Goal: Task Accomplishment & Management: Manage account settings

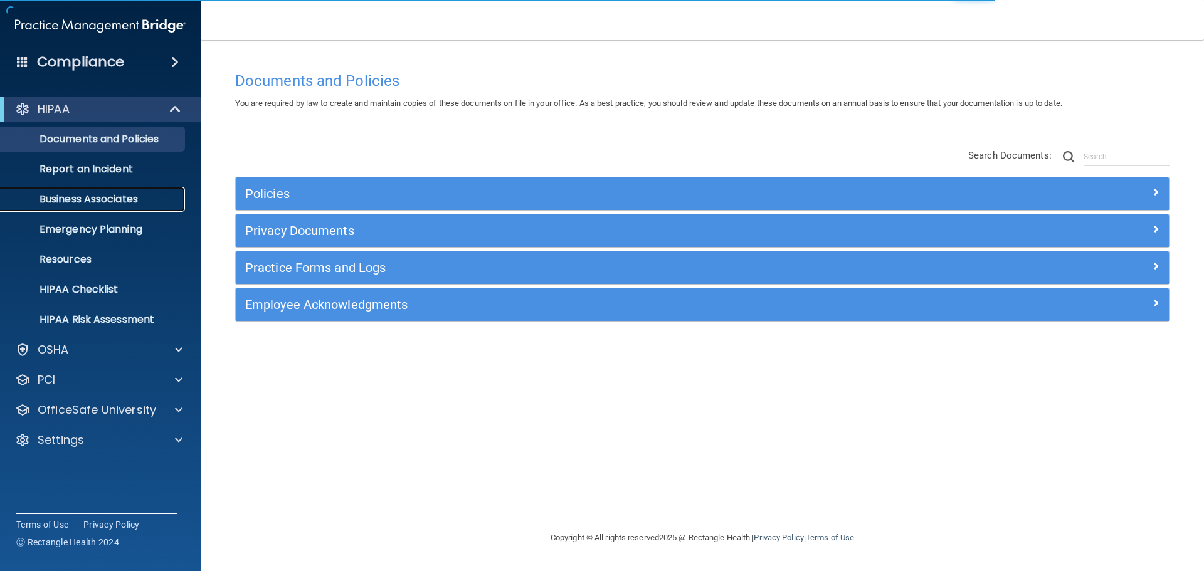
click at [94, 203] on p "Business Associates" at bounding box center [93, 199] width 171 height 13
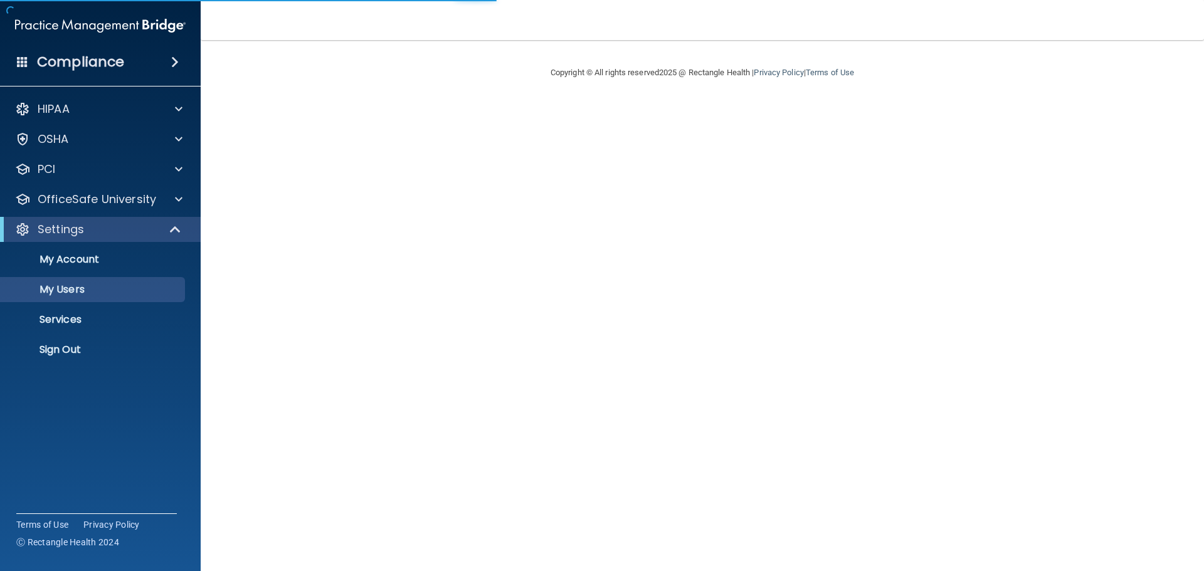
select select "20"
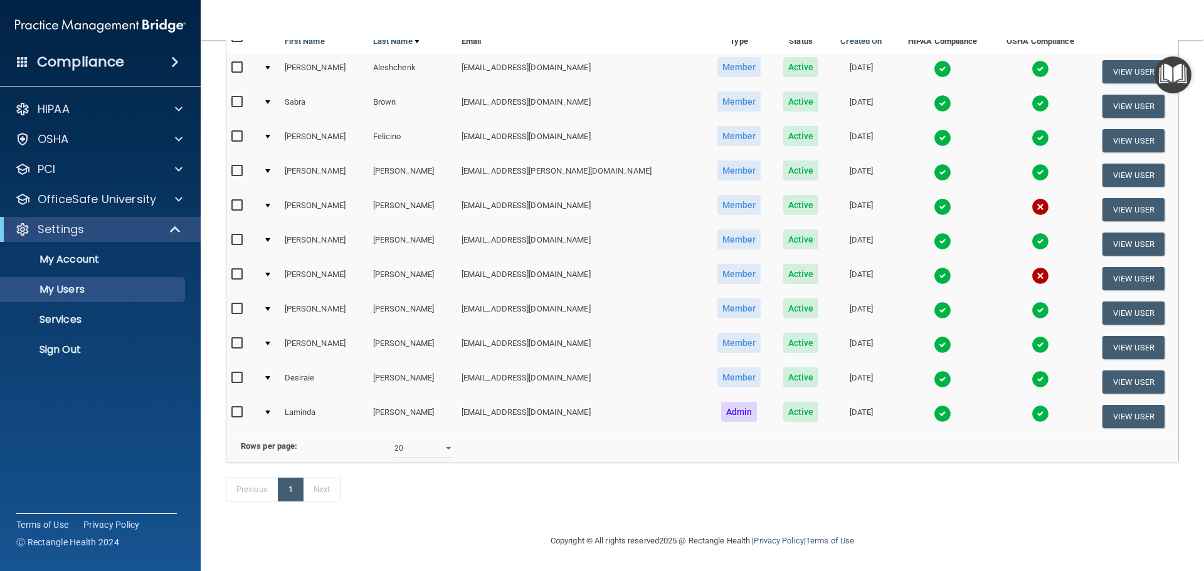
scroll to position [156, 0]
click at [238, 339] on input "checkbox" at bounding box center [238, 344] width 14 height 10
checkbox input "true"
click at [1125, 336] on button "View User" at bounding box center [1133, 347] width 62 height 23
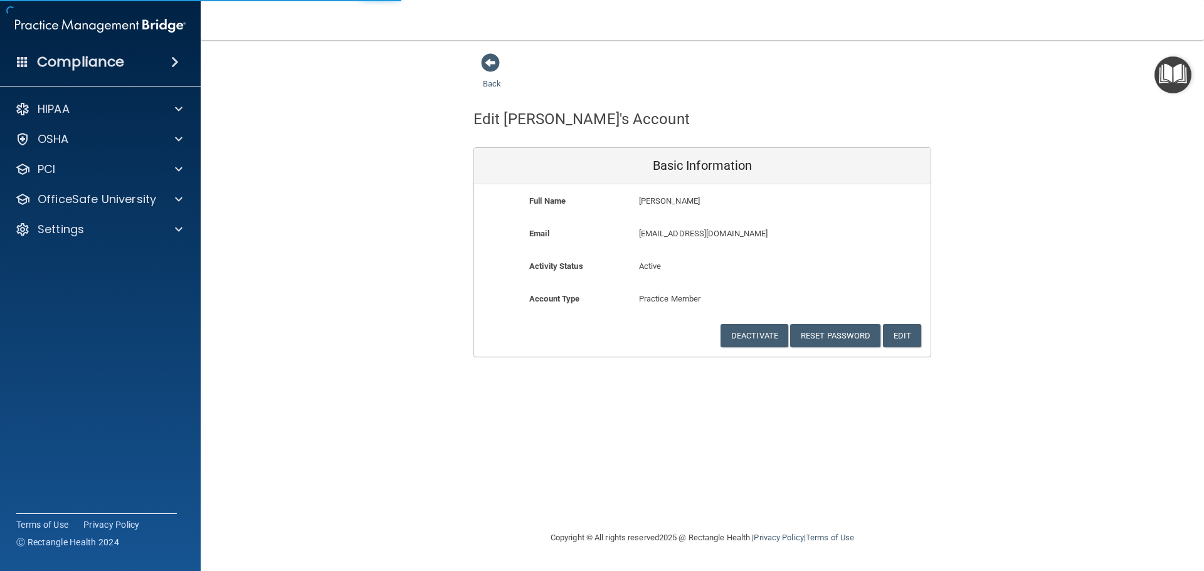
click at [1120, 331] on div "Back Edit Maria's Account Basic Information Full Name Maria Perez Maria Last Na…" at bounding box center [702, 205] width 953 height 305
click at [742, 335] on button "Deactivate" at bounding box center [754, 335] width 68 height 23
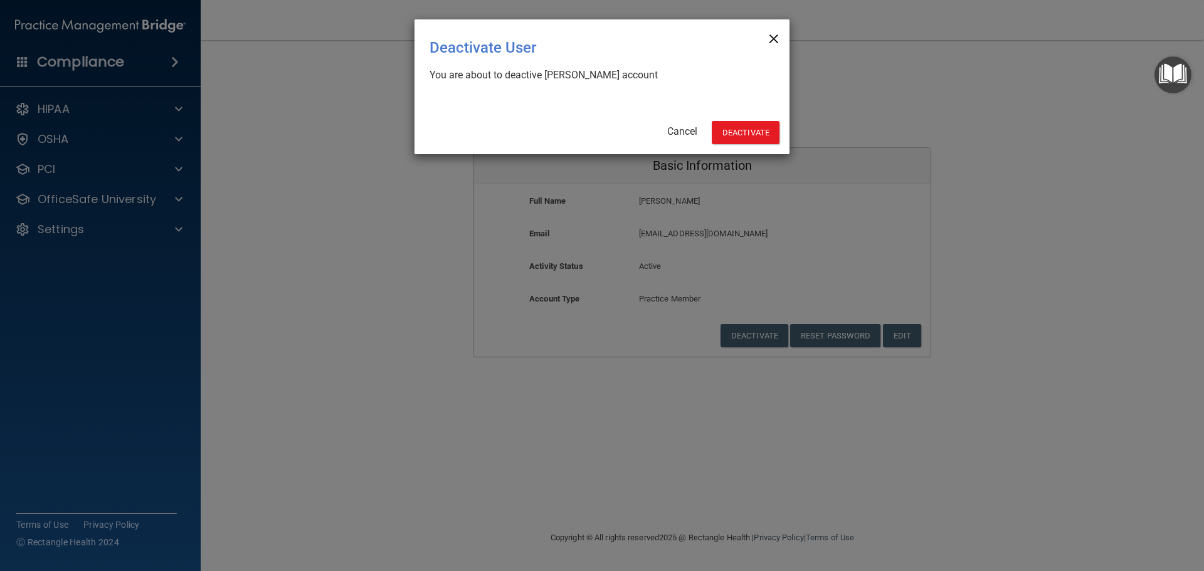
click at [772, 33] on span "×" at bounding box center [773, 36] width 11 height 25
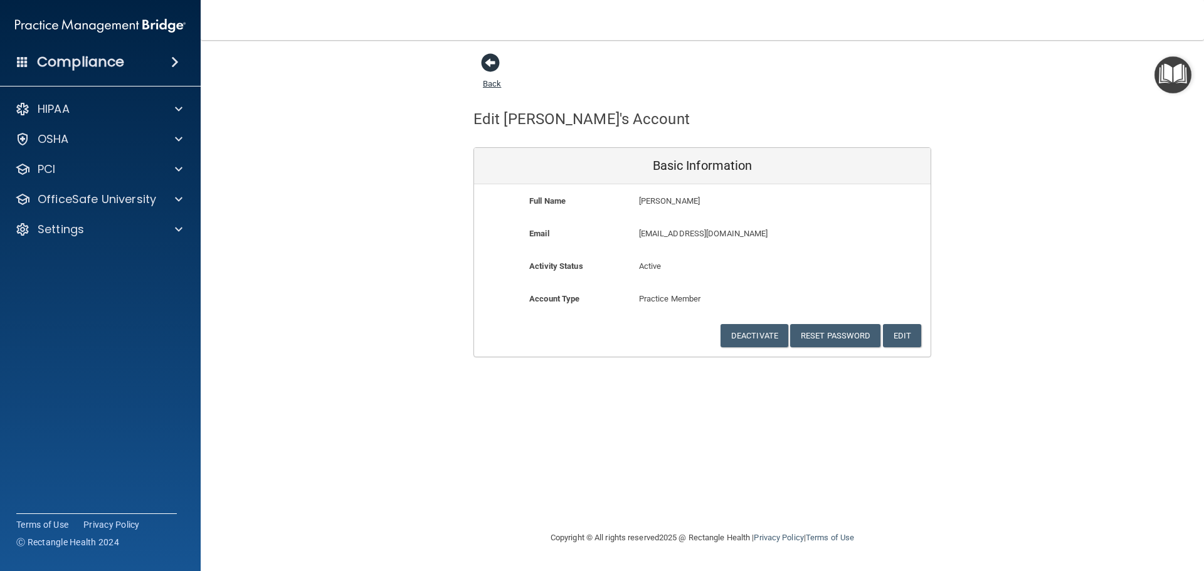
click at [488, 61] on span at bounding box center [490, 62] width 19 height 19
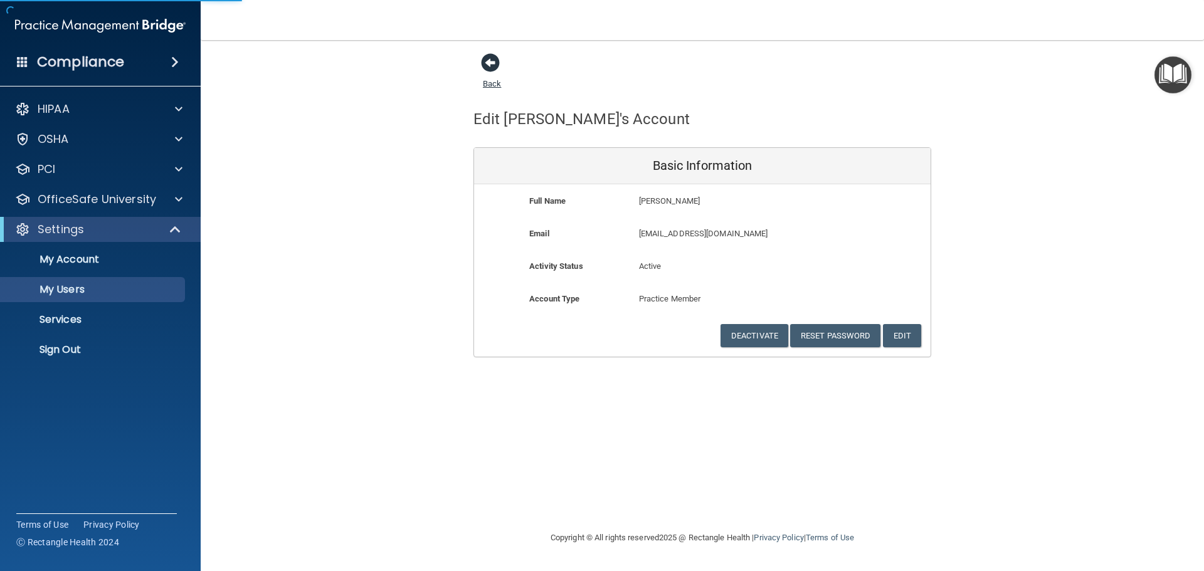
click at [491, 62] on span at bounding box center [490, 62] width 19 height 19
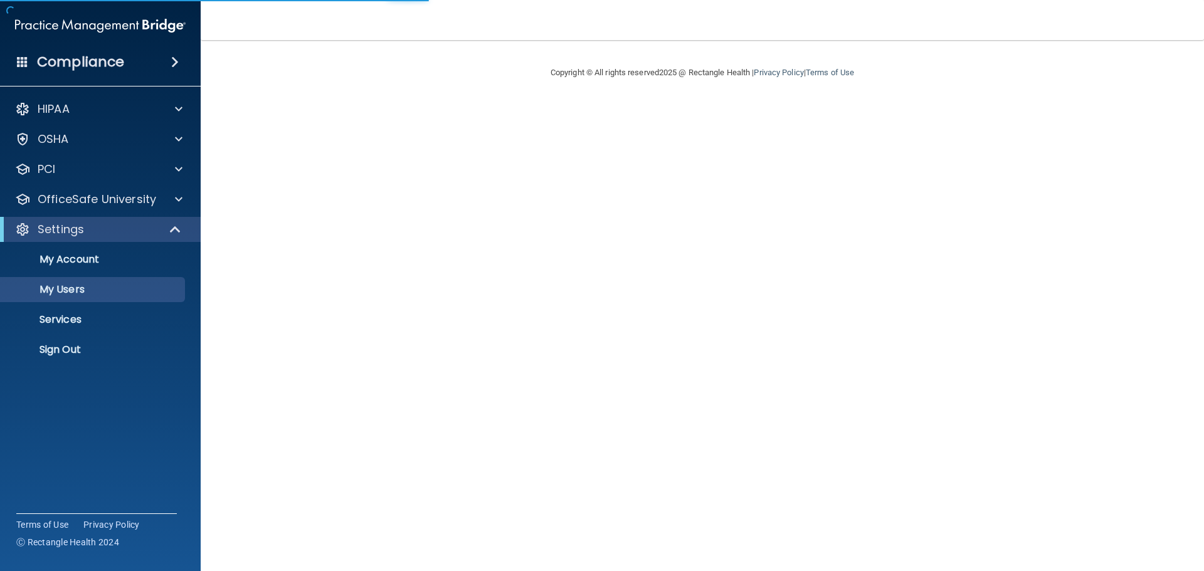
select select "20"
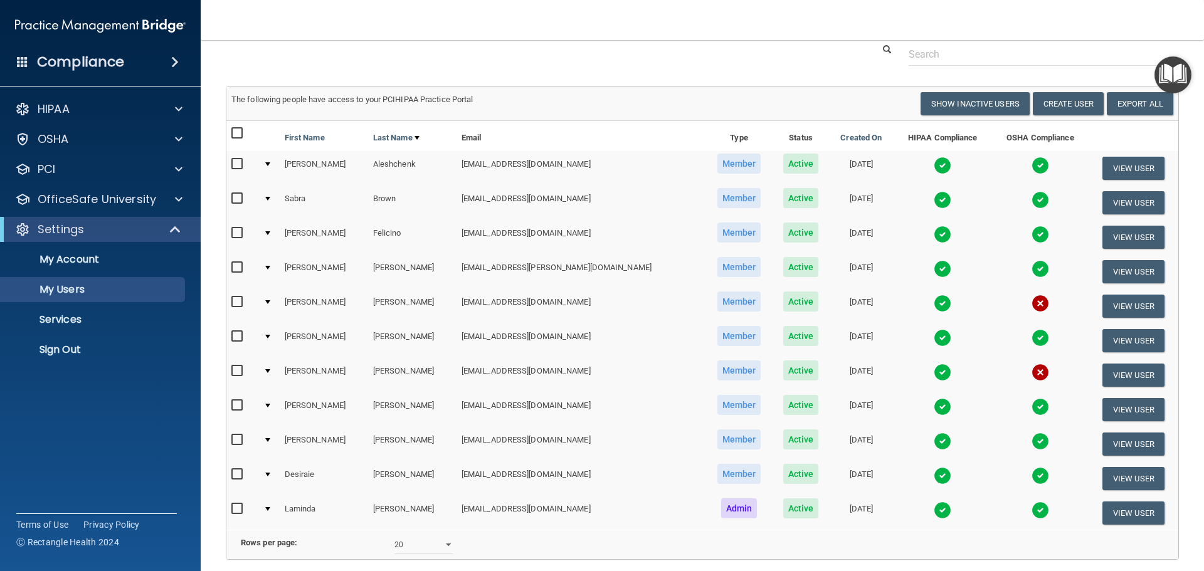
scroll to position [63, 0]
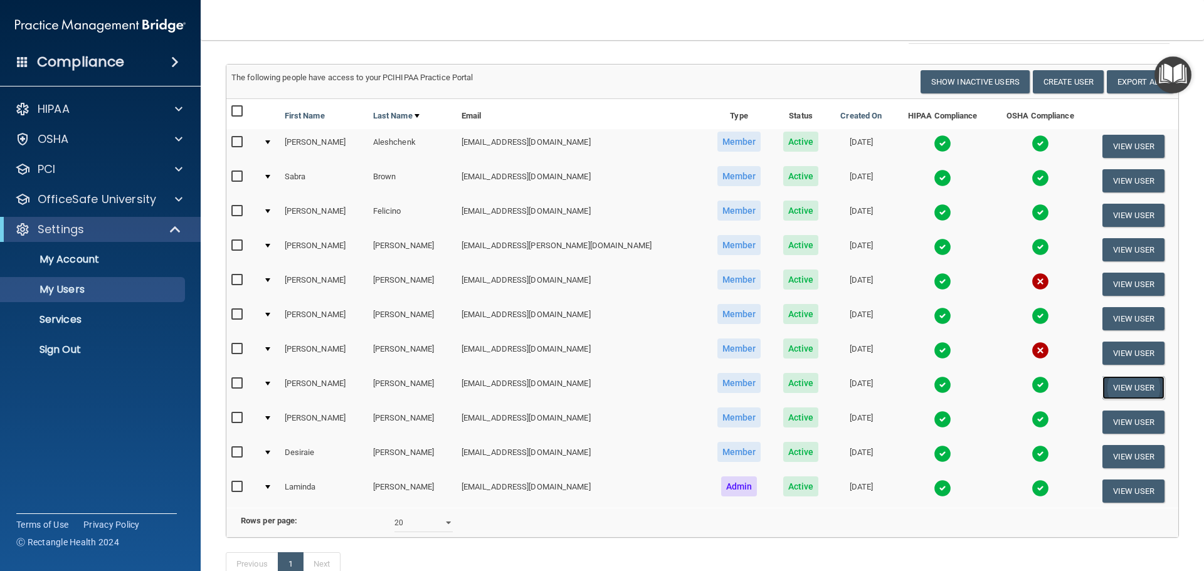
click at [1122, 394] on button "View User" at bounding box center [1133, 387] width 62 height 23
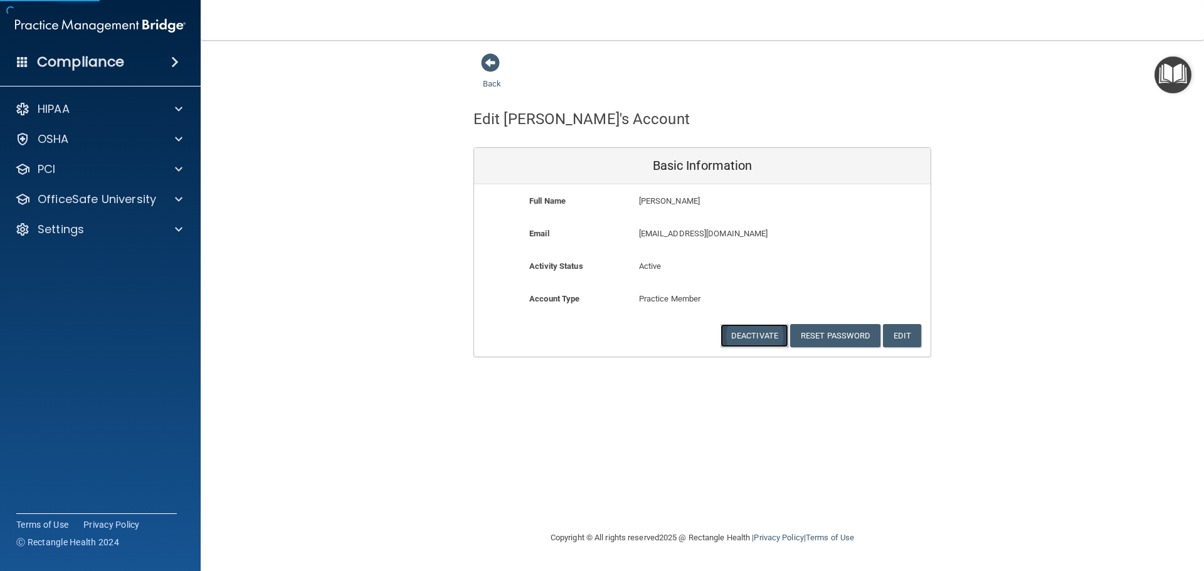
click at [759, 339] on button "Deactivate" at bounding box center [754, 335] width 68 height 23
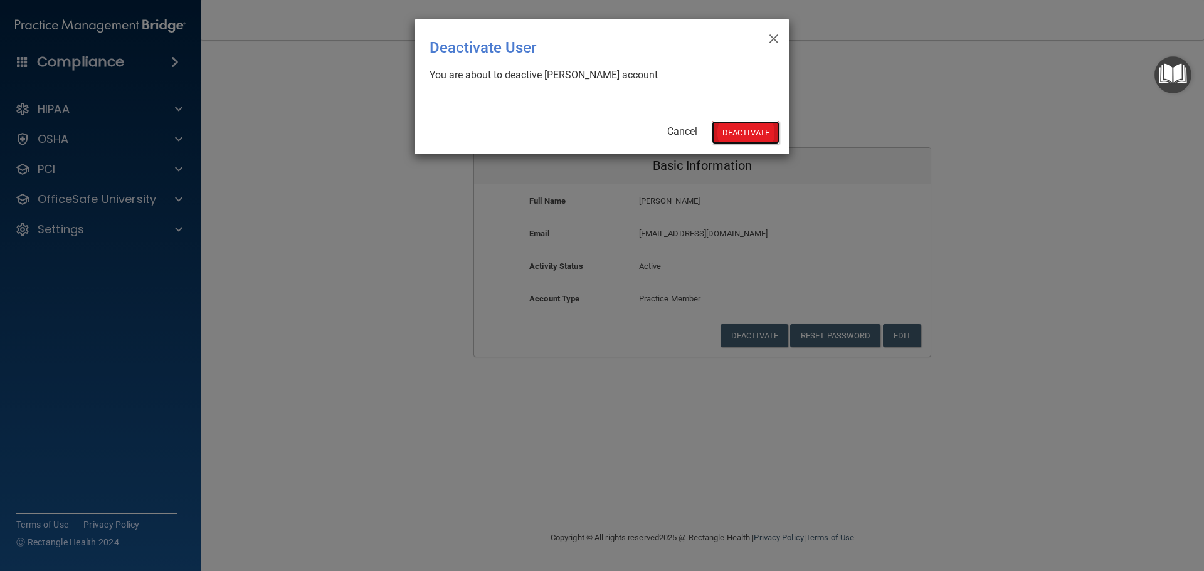
click at [733, 131] on button "Deactivate" at bounding box center [746, 132] width 68 height 23
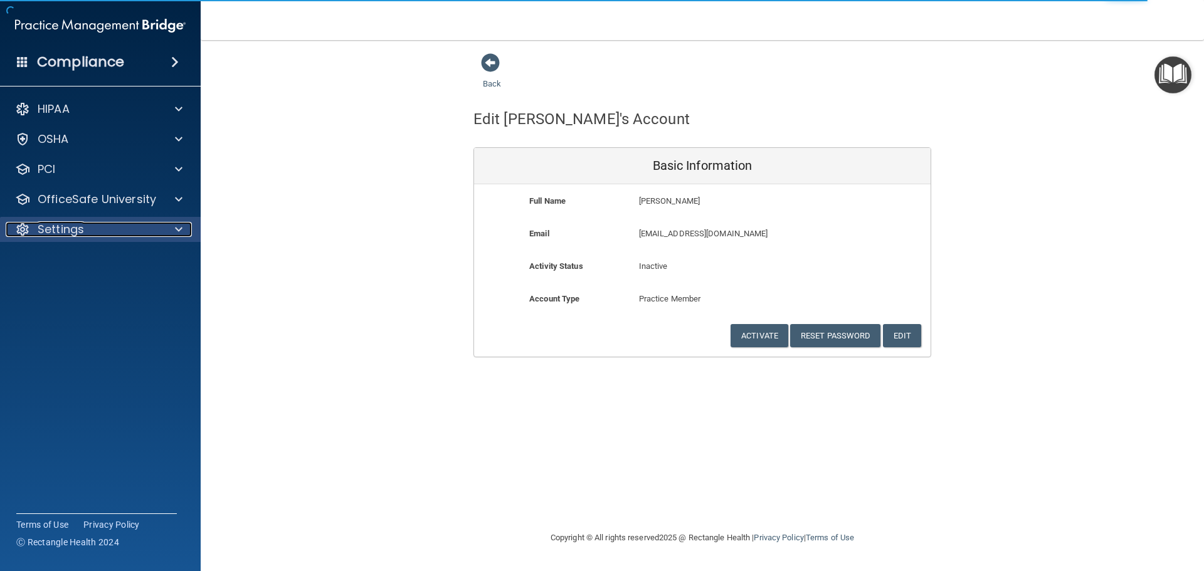
click at [159, 231] on div "Settings" at bounding box center [83, 229] width 155 height 15
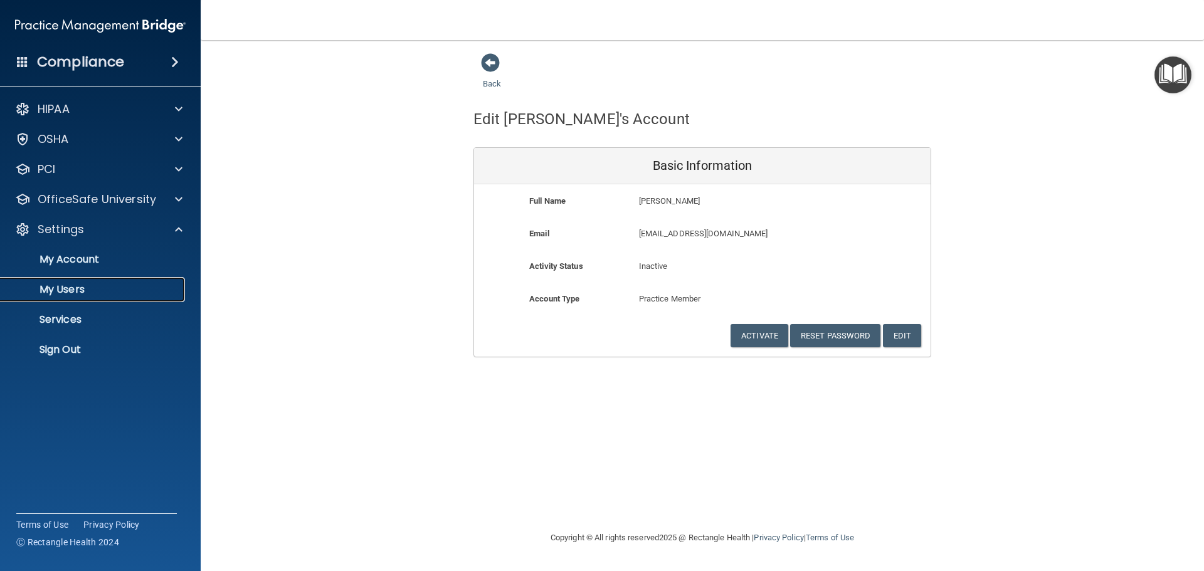
click at [67, 284] on p "My Users" at bounding box center [93, 289] width 171 height 13
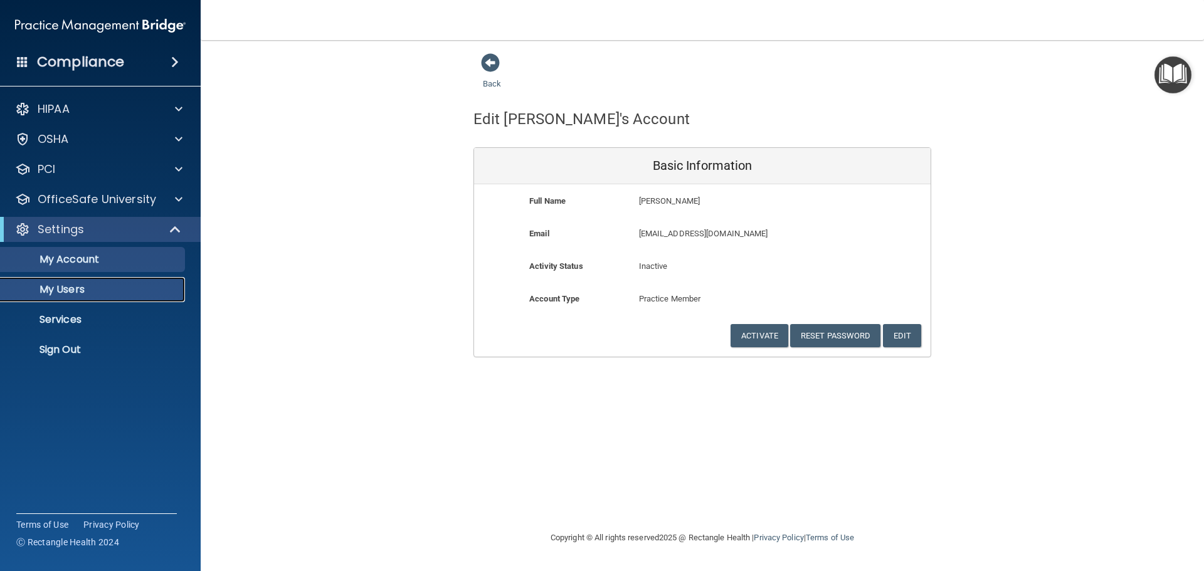
select select "20"
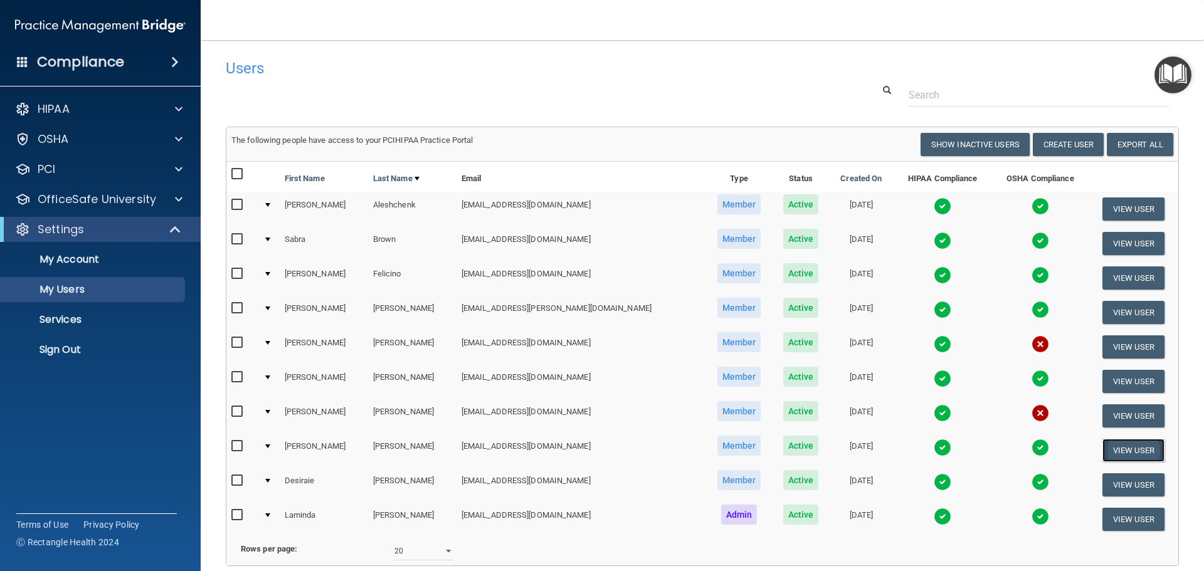
click at [1122, 450] on button "View User" at bounding box center [1133, 450] width 62 height 23
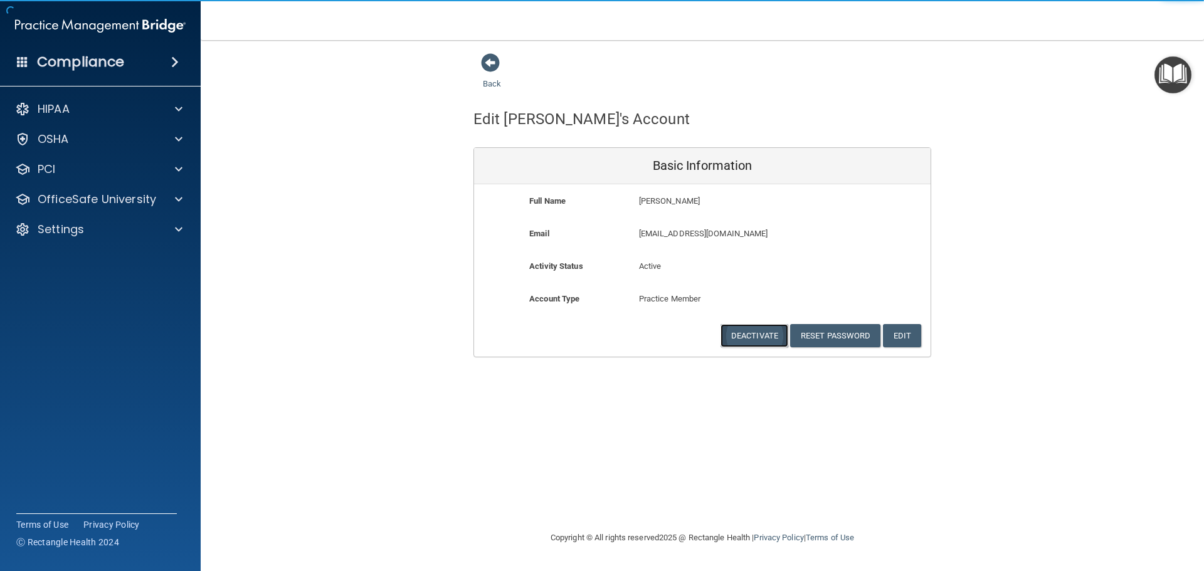
click at [745, 339] on button "Deactivate" at bounding box center [754, 335] width 68 height 23
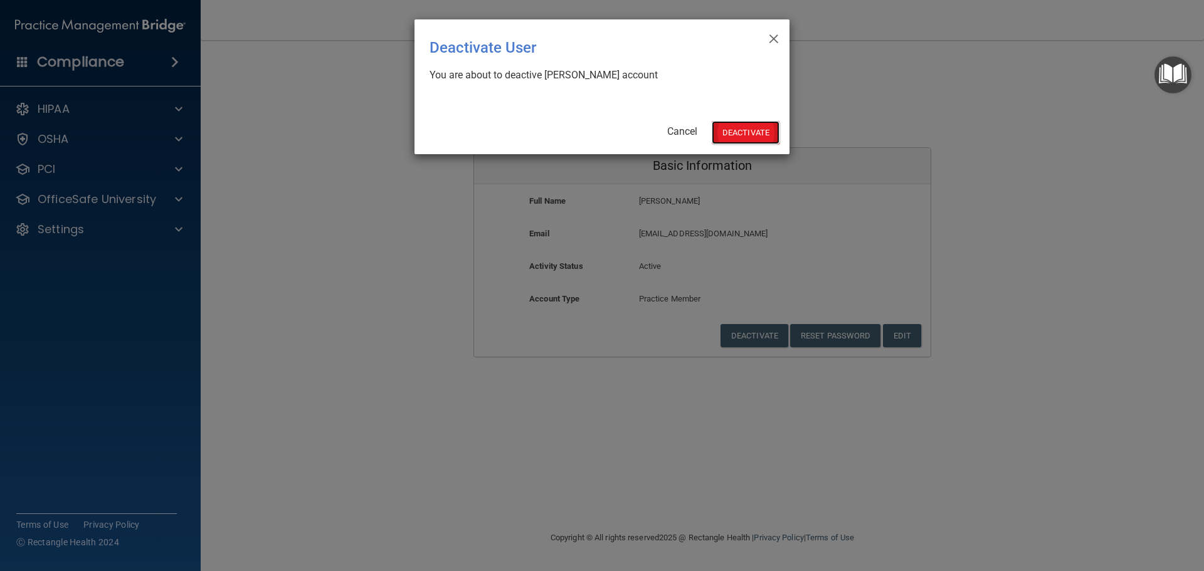
click at [740, 127] on button "Deactivate" at bounding box center [746, 132] width 68 height 23
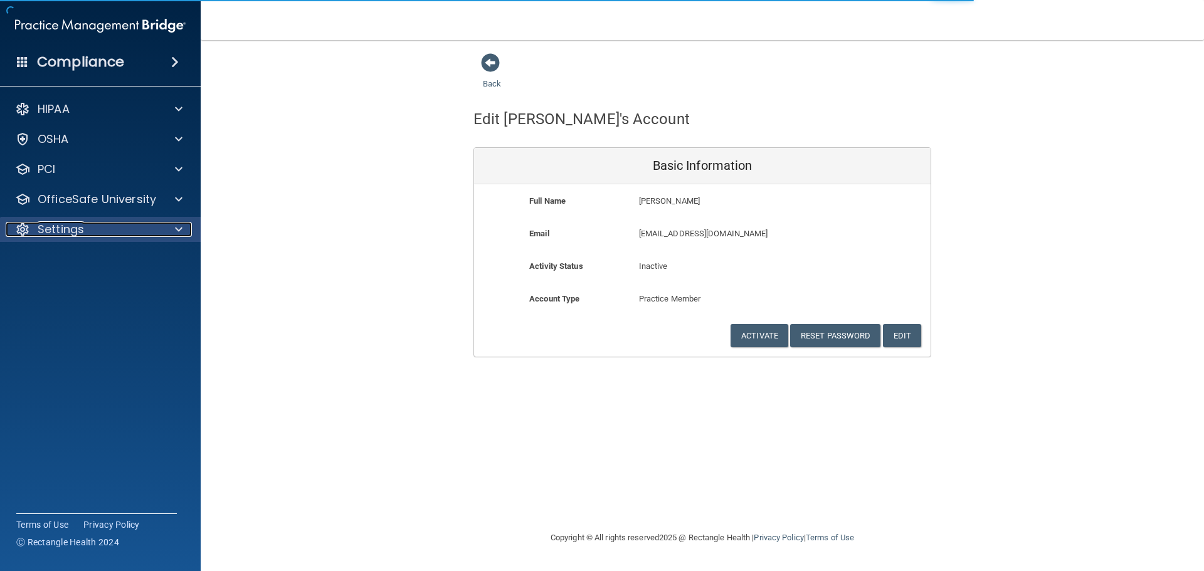
click at [175, 228] on span at bounding box center [179, 229] width 8 height 15
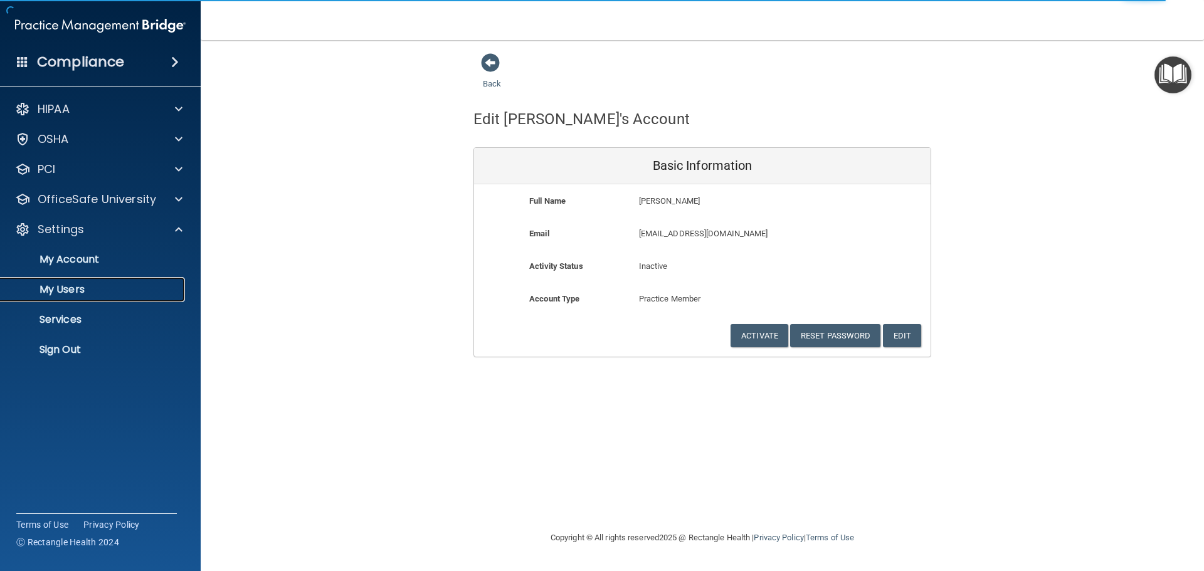
click at [68, 289] on p "My Users" at bounding box center [93, 289] width 171 height 13
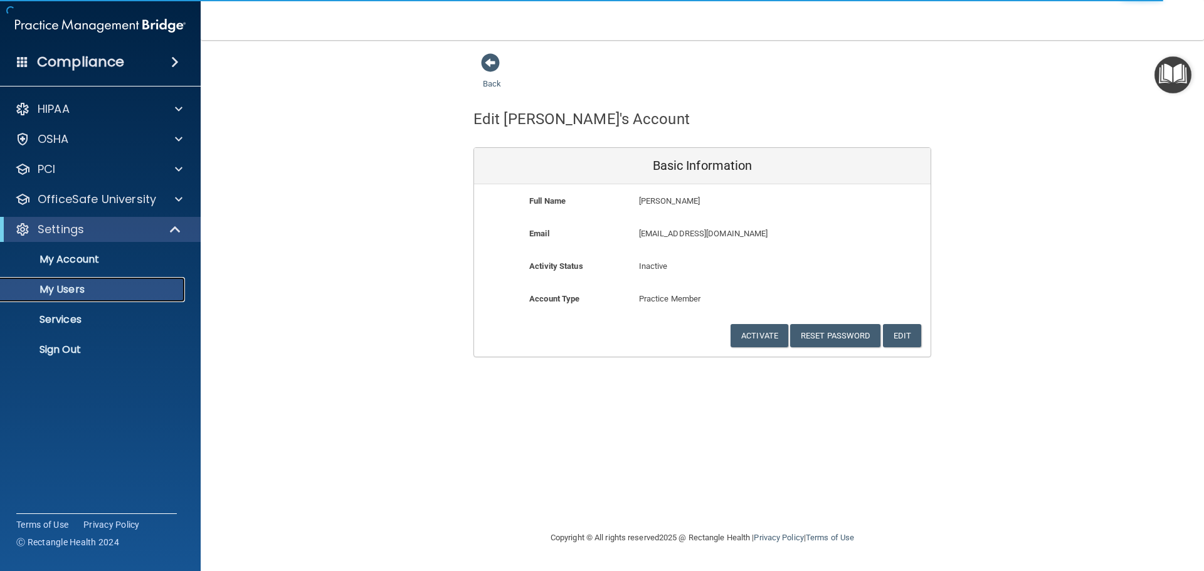
select select "20"
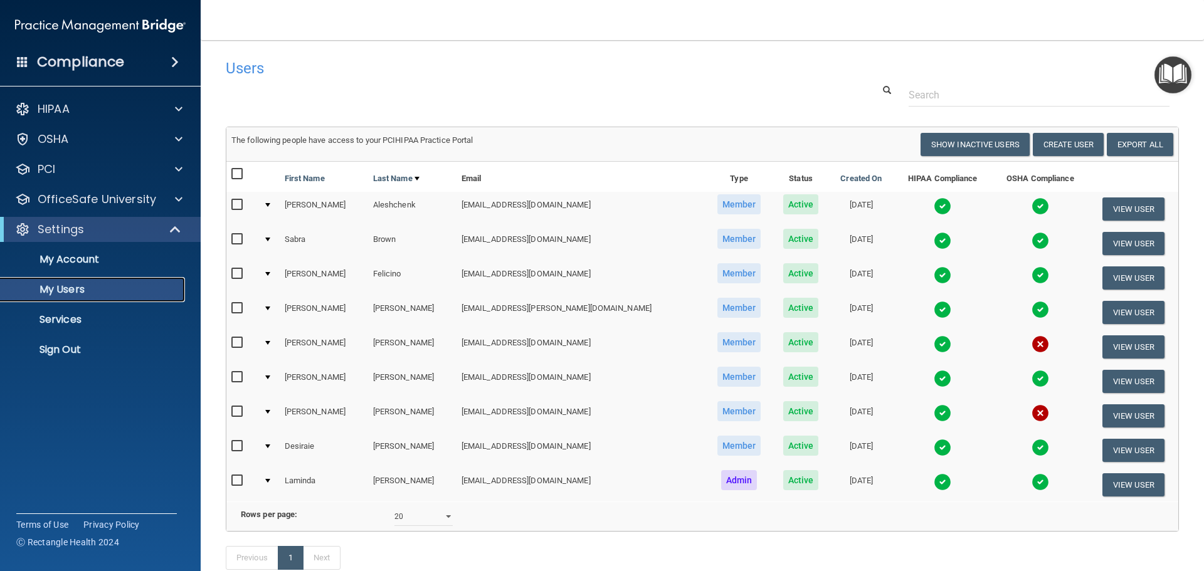
scroll to position [63, 0]
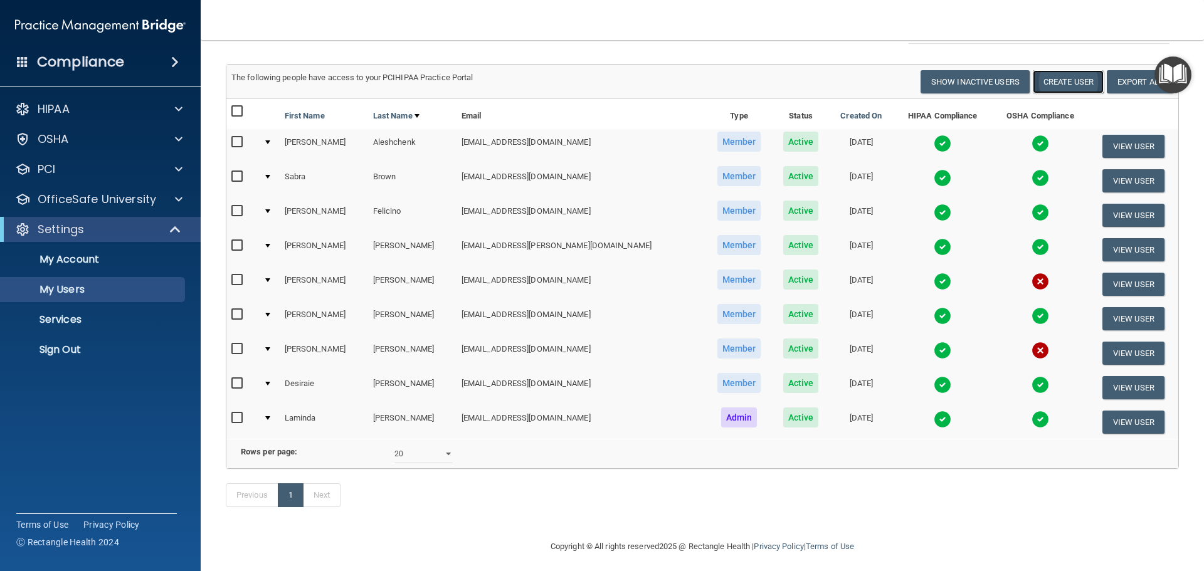
click at [1040, 84] on button "Create User" at bounding box center [1068, 81] width 71 height 23
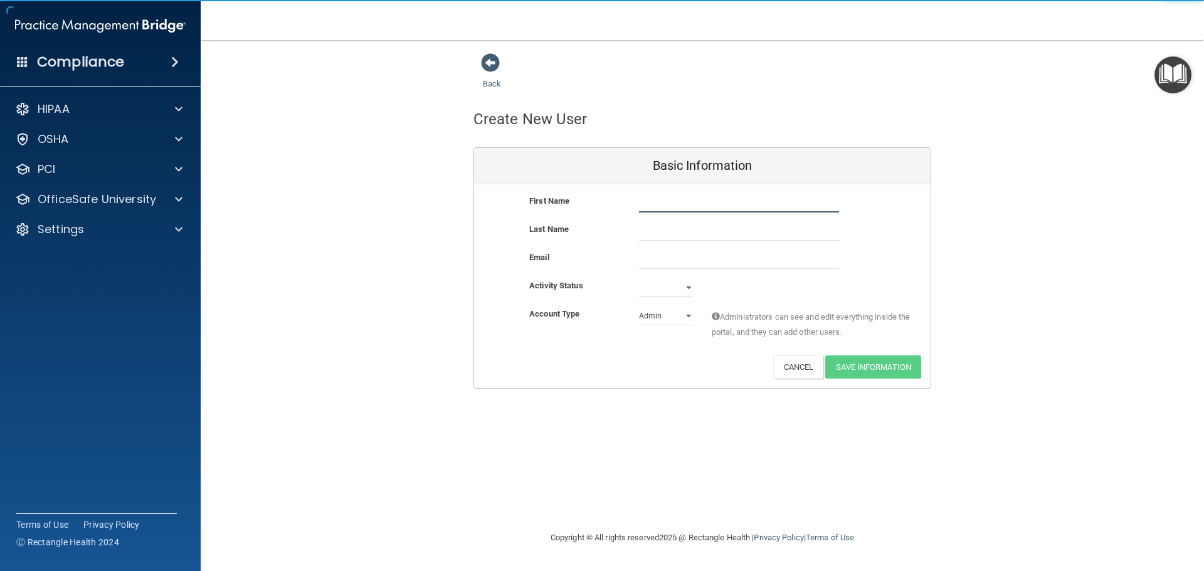
click at [680, 199] on input "text" at bounding box center [739, 203] width 200 height 19
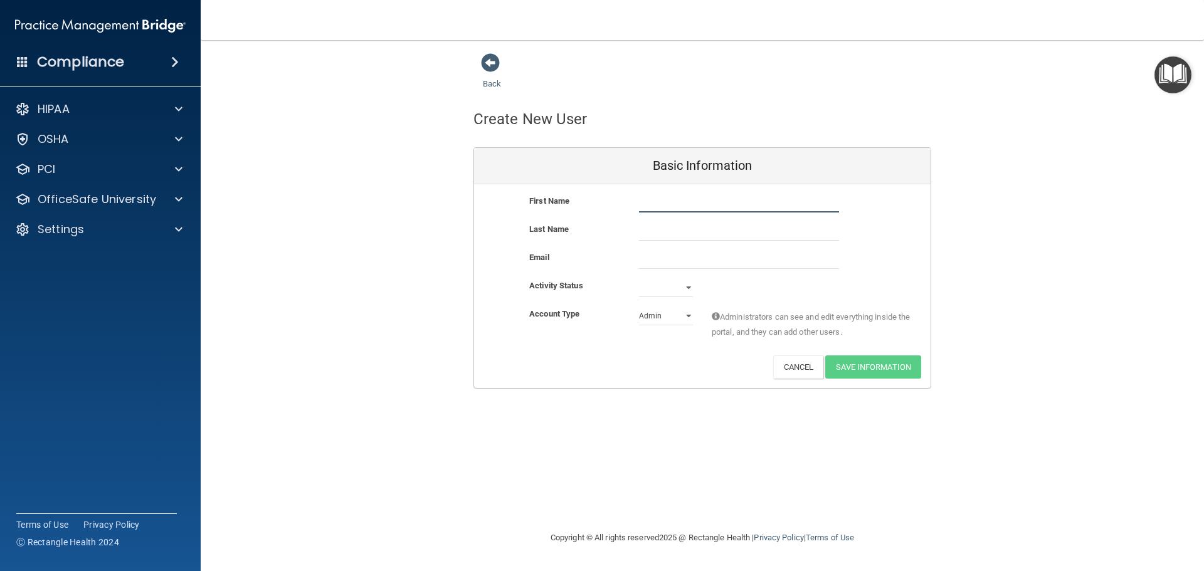
drag, startPoint x: 679, startPoint y: 201, endPoint x: 693, endPoint y: 209, distance: 16.6
click at [681, 202] on input "text" at bounding box center [739, 203] width 200 height 19
type input "N"
type input "Anyi"
click at [667, 228] on input "text" at bounding box center [739, 231] width 200 height 19
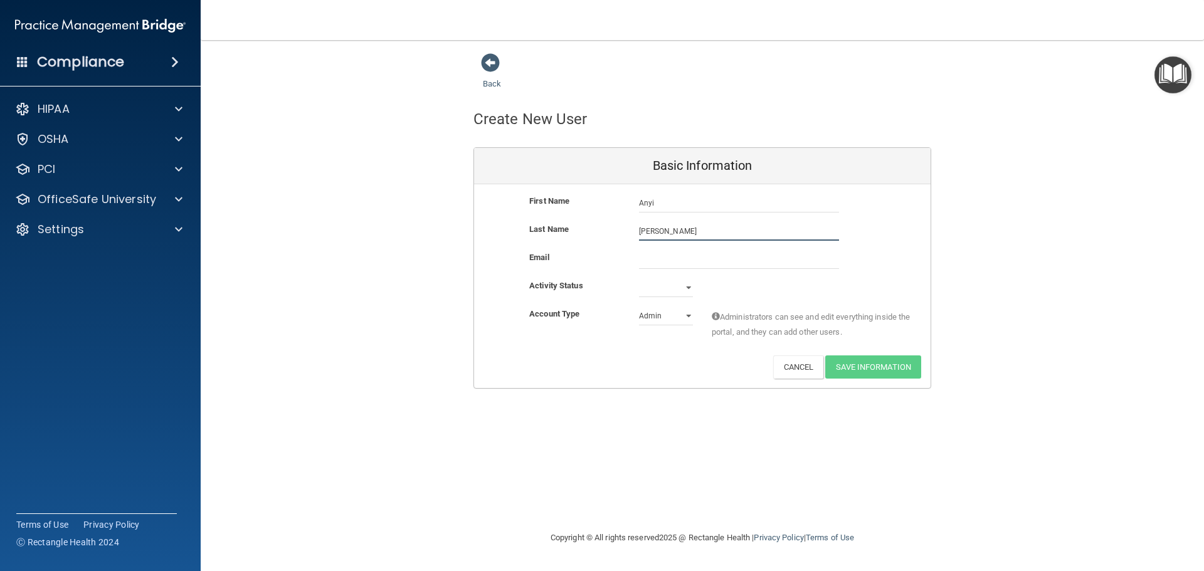
type input "Perez"
click at [672, 250] on div "Last Name Perez" at bounding box center [702, 236] width 456 height 28
click at [656, 259] on input "email" at bounding box center [739, 259] width 200 height 19
click at [661, 263] on input "email" at bounding box center [739, 259] width 200 height 19
paste input "anyiperezgomez12@gmail.com"
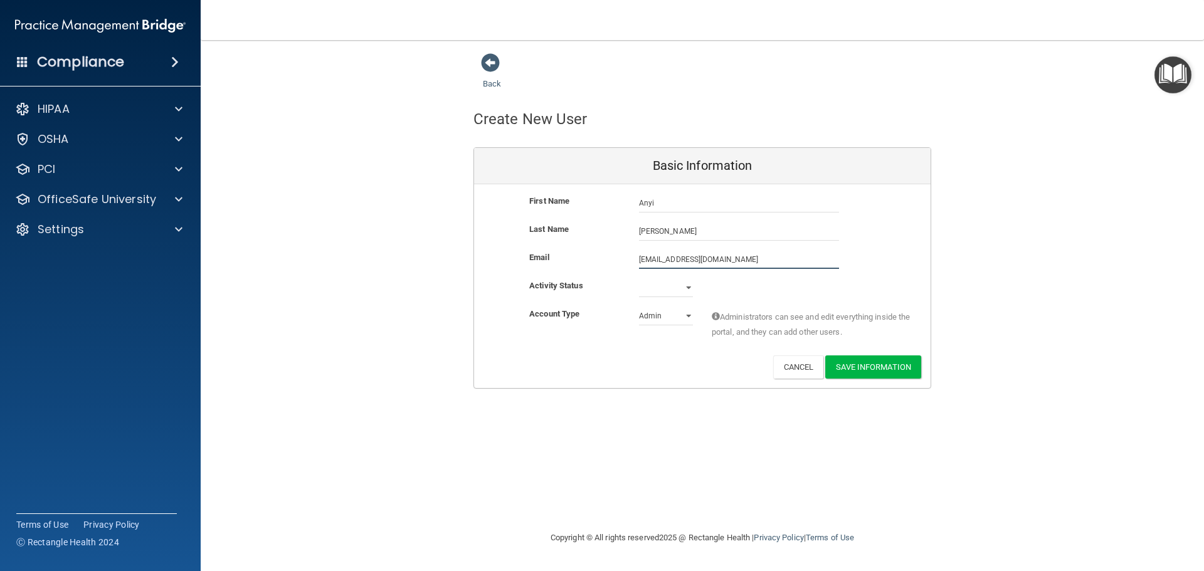
type input "anyiperezgomez12@gmail.com"
click at [685, 286] on select "Active Inactive" at bounding box center [666, 290] width 54 height 19
select select "active"
click at [639, 278] on select "Active Inactive" at bounding box center [666, 287] width 54 height 19
click at [687, 317] on select "Admin Member" at bounding box center [666, 316] width 54 height 19
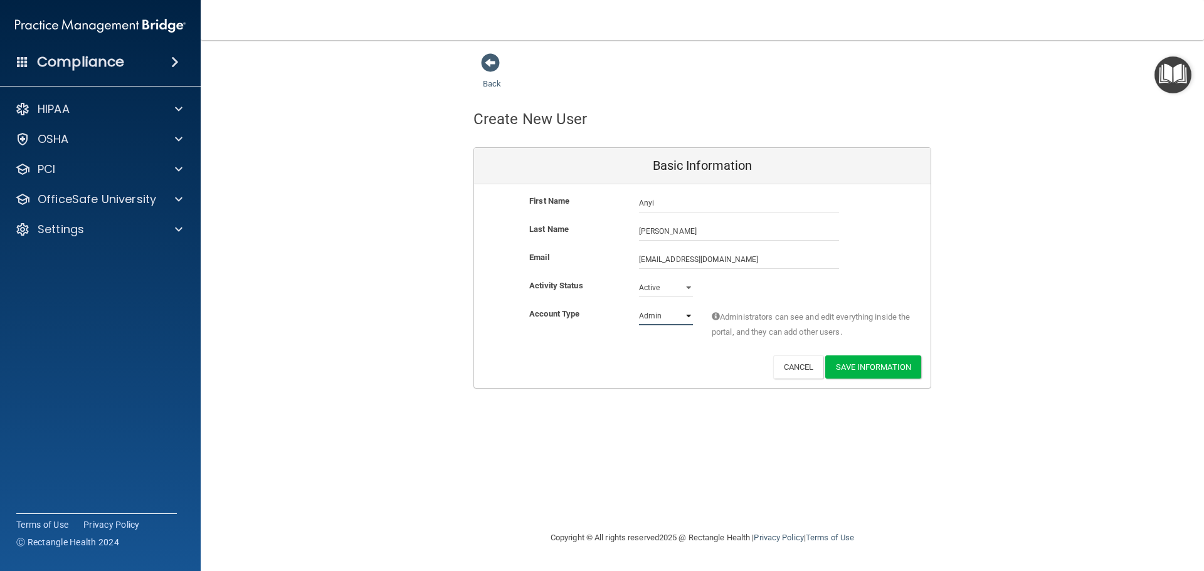
select select "practice_member"
click at [639, 307] on select "Admin Member" at bounding box center [666, 316] width 54 height 19
click at [868, 364] on button "Save Information" at bounding box center [873, 367] width 96 height 23
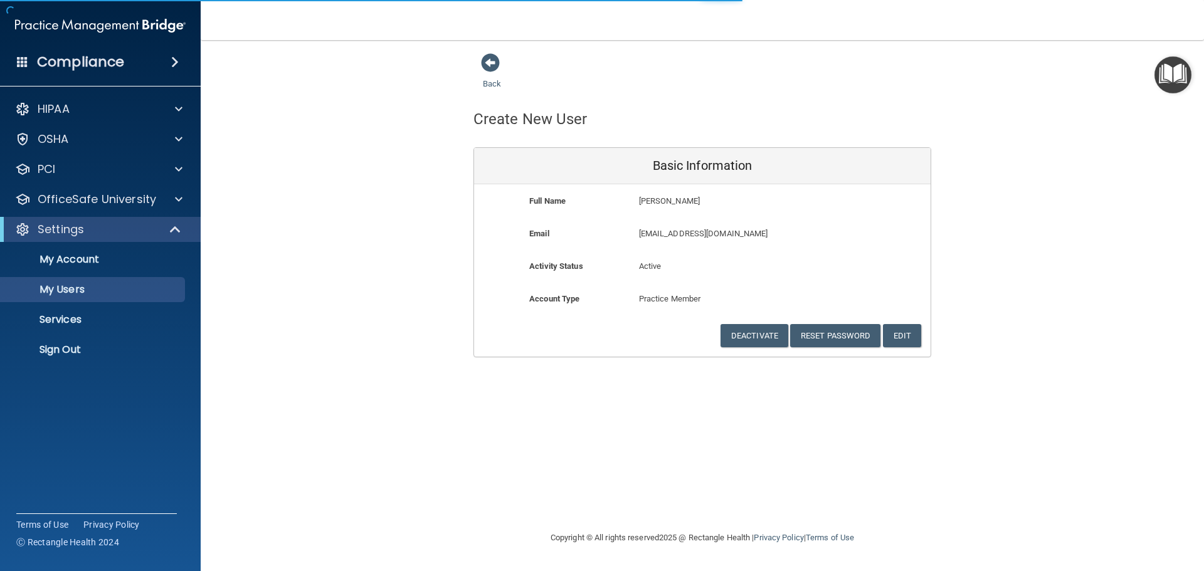
select select "20"
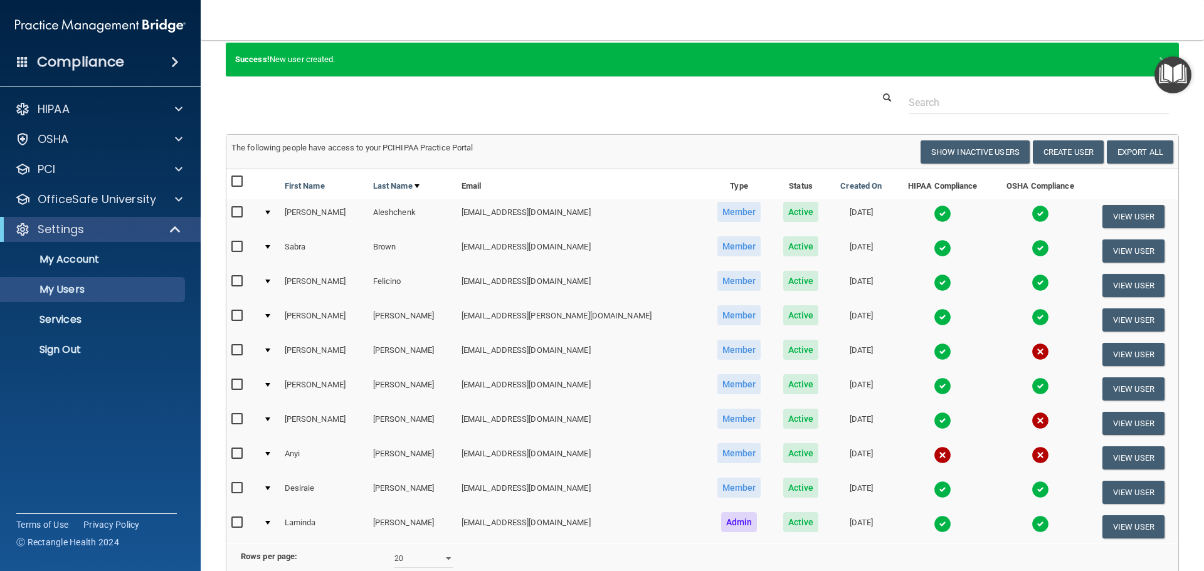
scroll to position [63, 0]
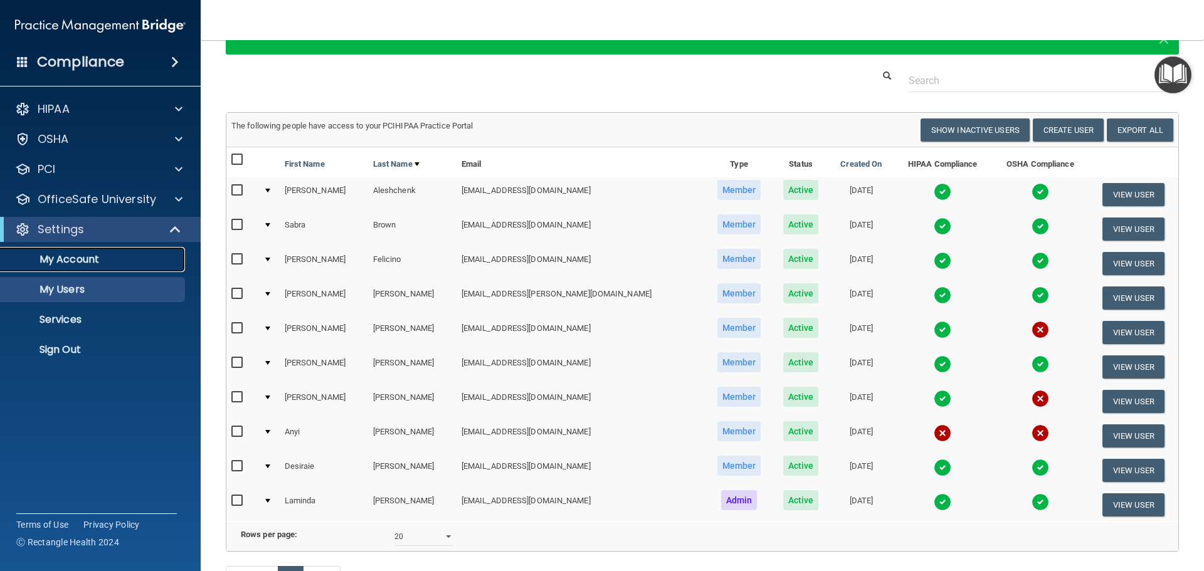
click at [92, 258] on p "My Account" at bounding box center [93, 259] width 171 height 13
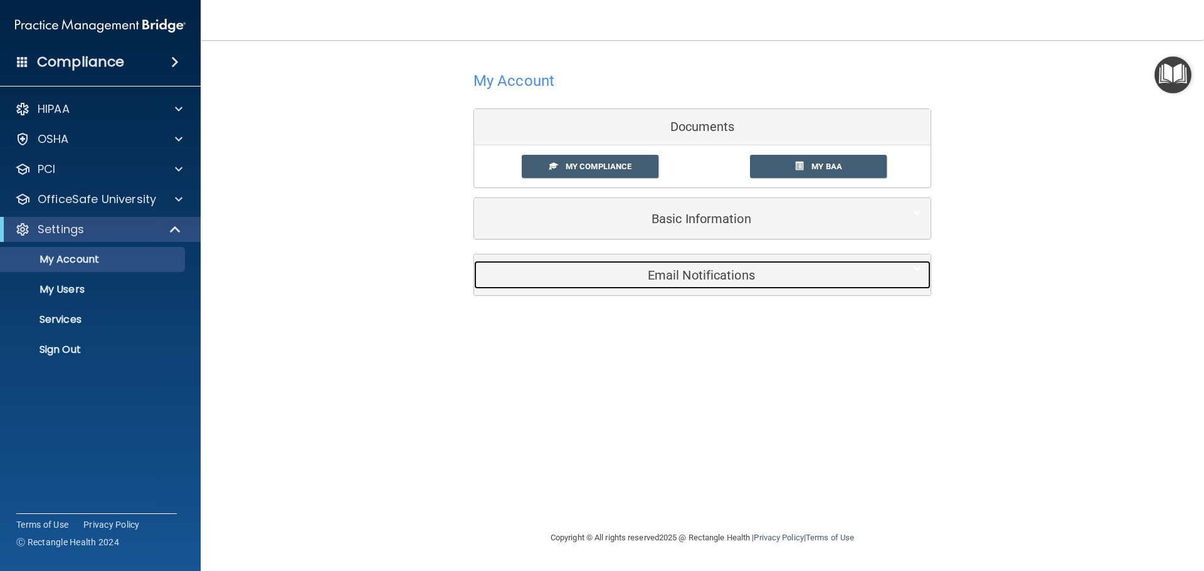
click at [700, 279] on h5 "Email Notifications" at bounding box center [682, 275] width 399 height 14
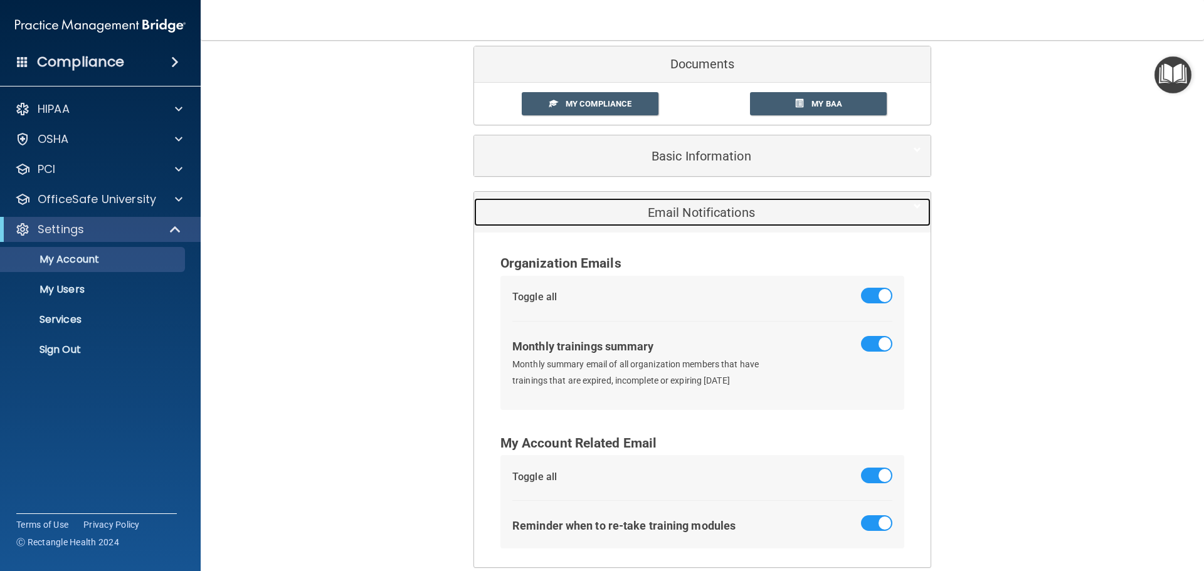
scroll to position [124, 0]
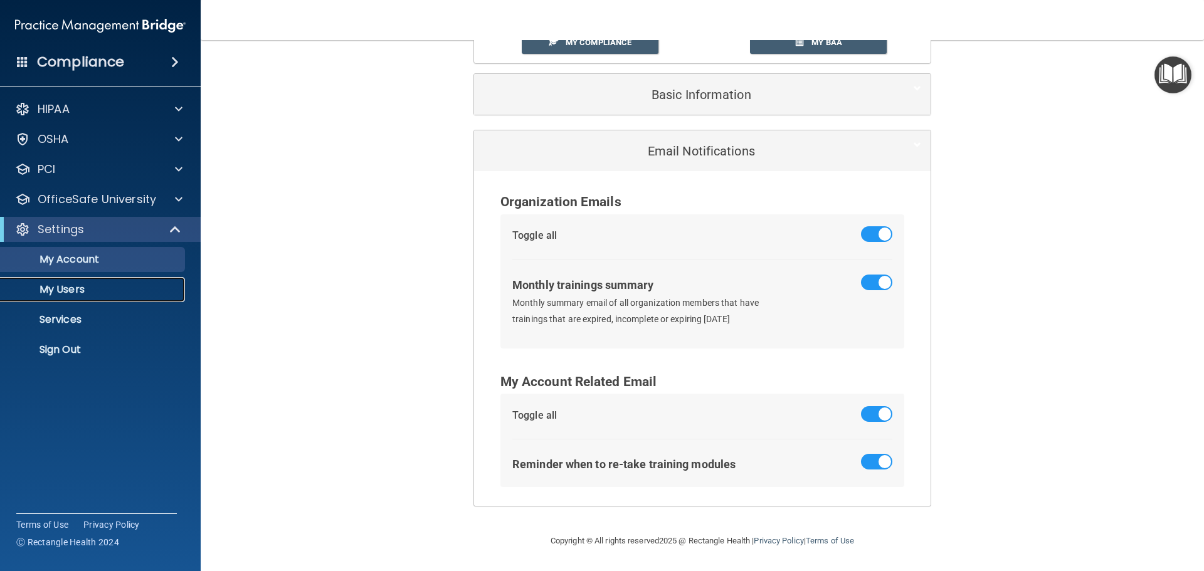
click at [56, 288] on p "My Users" at bounding box center [93, 289] width 171 height 13
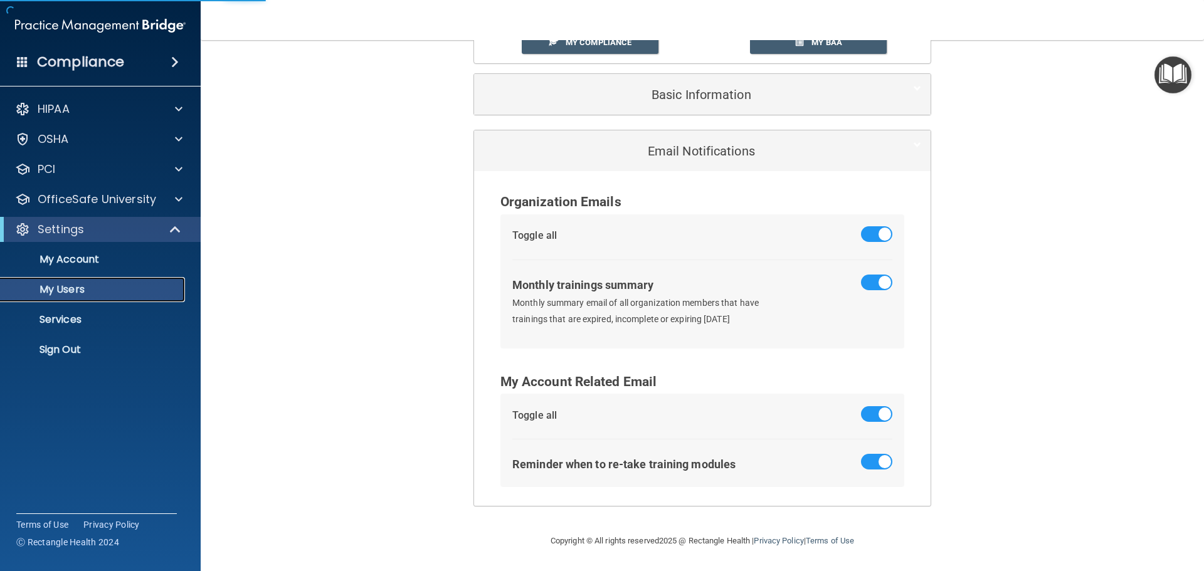
scroll to position [122, 0]
select select "20"
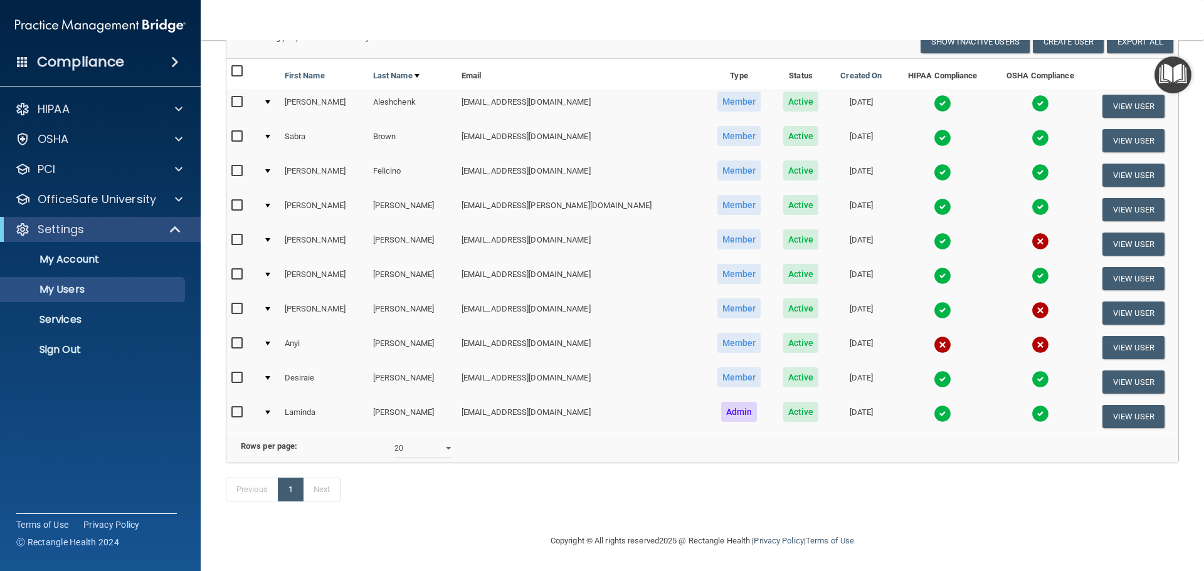
click at [234, 304] on input "checkbox" at bounding box center [238, 309] width 14 height 10
checkbox input "true"
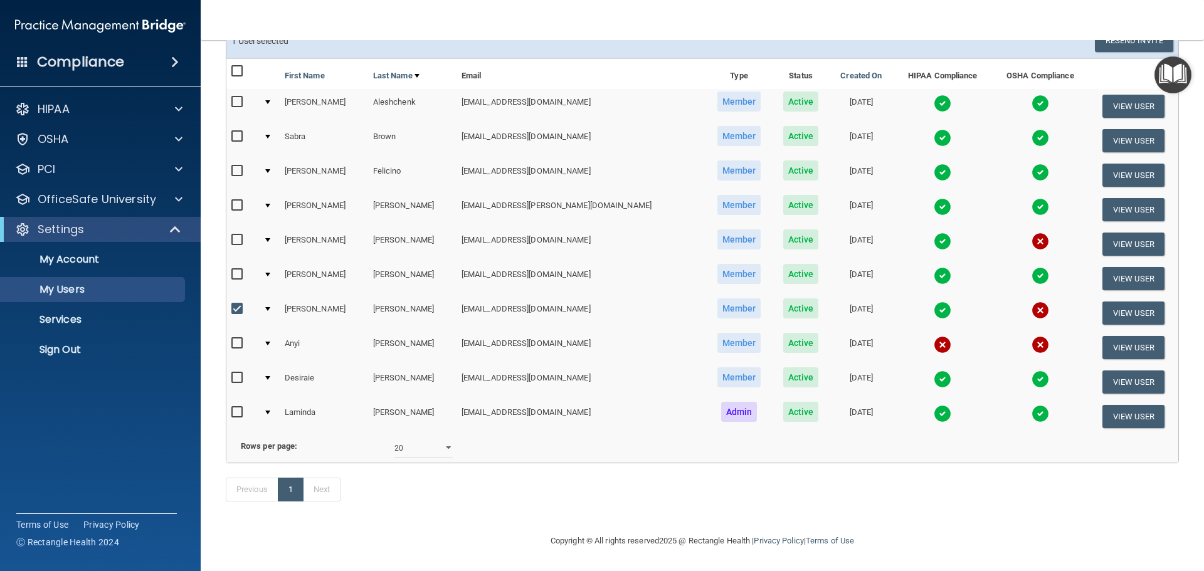
click at [234, 235] on input "checkbox" at bounding box center [238, 240] width 14 height 10
checkbox input "true"
click at [234, 339] on input "checkbox" at bounding box center [238, 344] width 14 height 10
checkbox input "true"
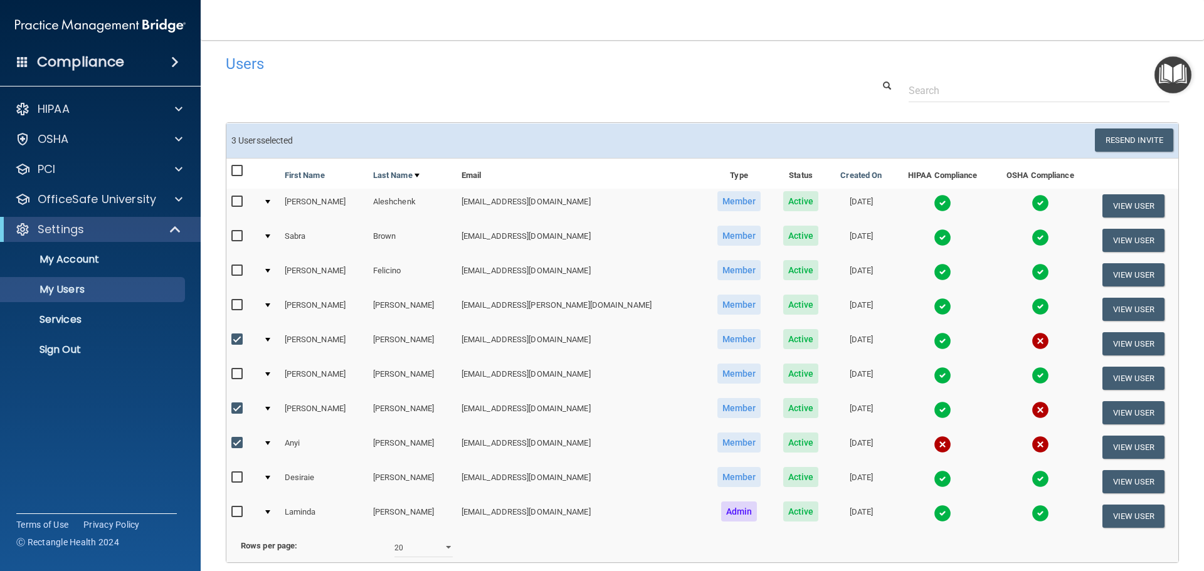
scroll to position [0, 0]
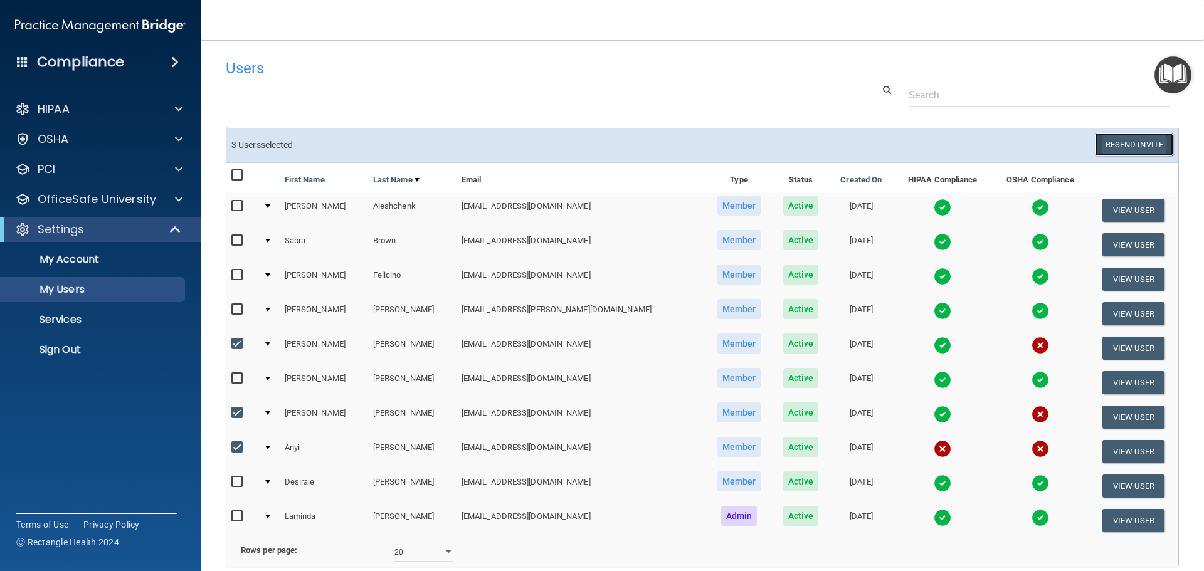
click at [1115, 144] on button "Resend Invite" at bounding box center [1134, 144] width 78 height 23
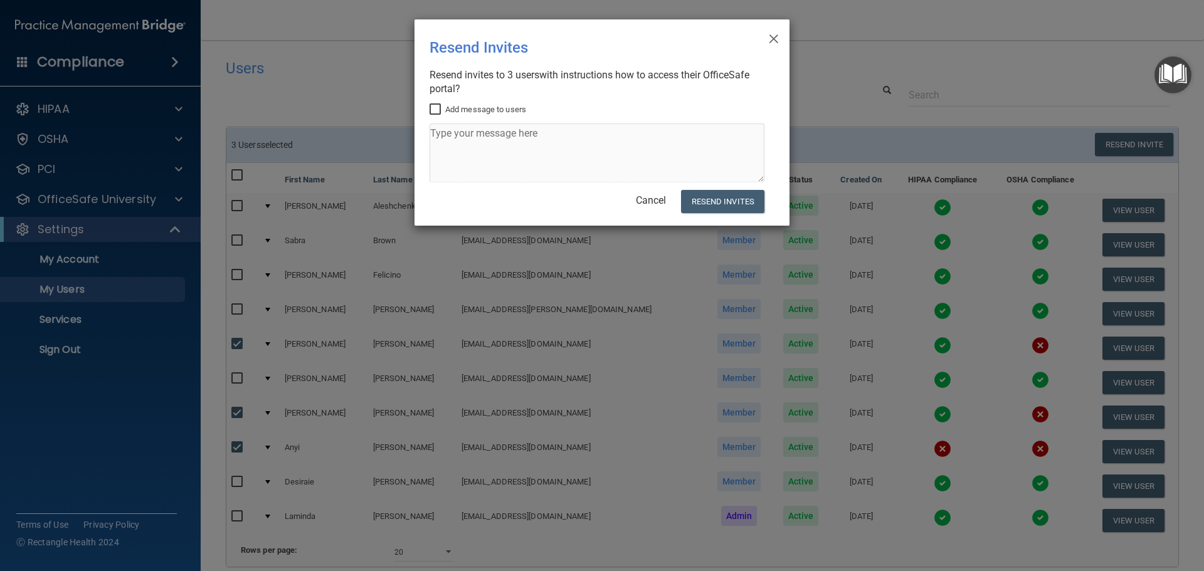
click at [435, 110] on input "Add message to users" at bounding box center [436, 110] width 14 height 10
checkbox input "true"
click at [449, 139] on textarea at bounding box center [596, 153] width 335 height 59
type textarea "Please complete your compliance before the end of the month. Thank you, Laminda"
click at [747, 198] on button "Resend Invites" at bounding box center [722, 201] width 83 height 23
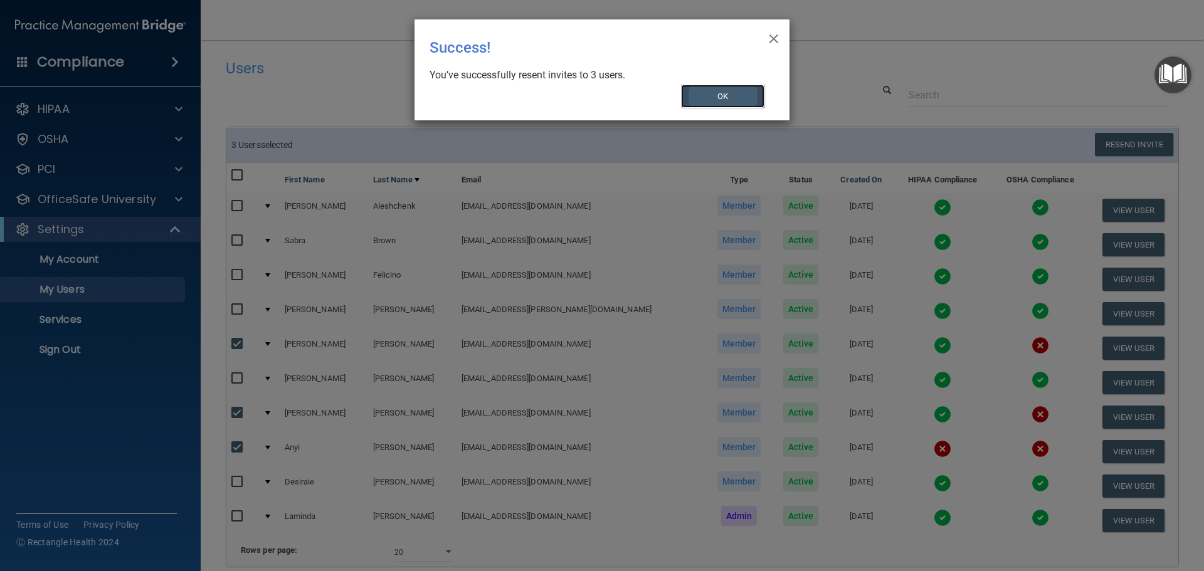
click at [727, 88] on button "OK" at bounding box center [723, 96] width 84 height 23
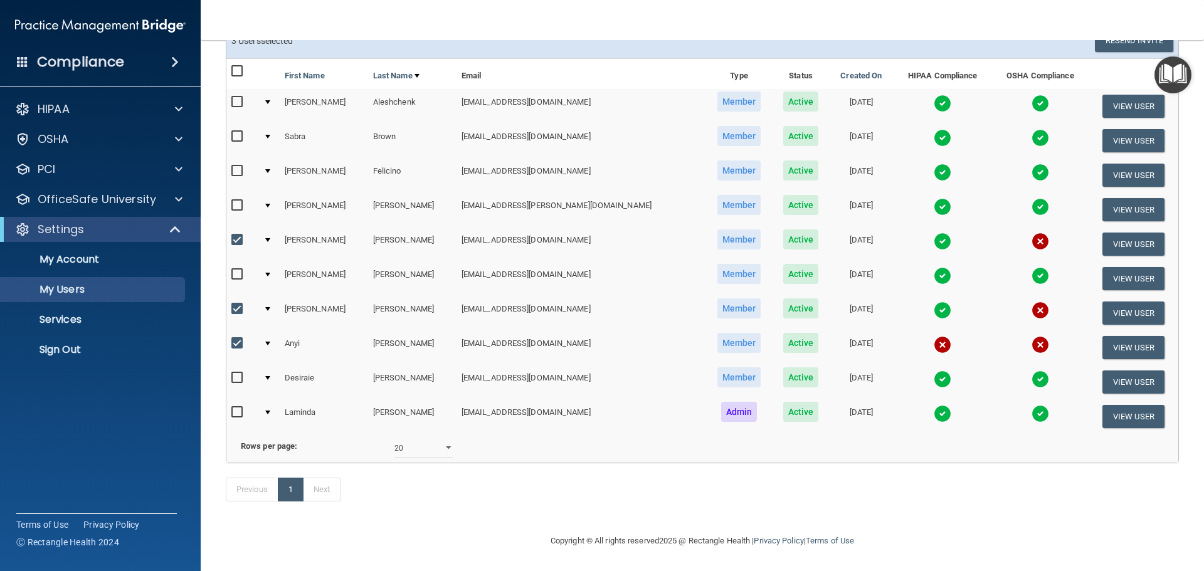
scroll to position [123, 0]
click at [616, 523] on div "Copyright © All rights reserved 2025 @ Rectangle Health | Privacy Policy | Term…" at bounding box center [702, 541] width 458 height 40
click at [177, 105] on span at bounding box center [179, 109] width 8 height 15
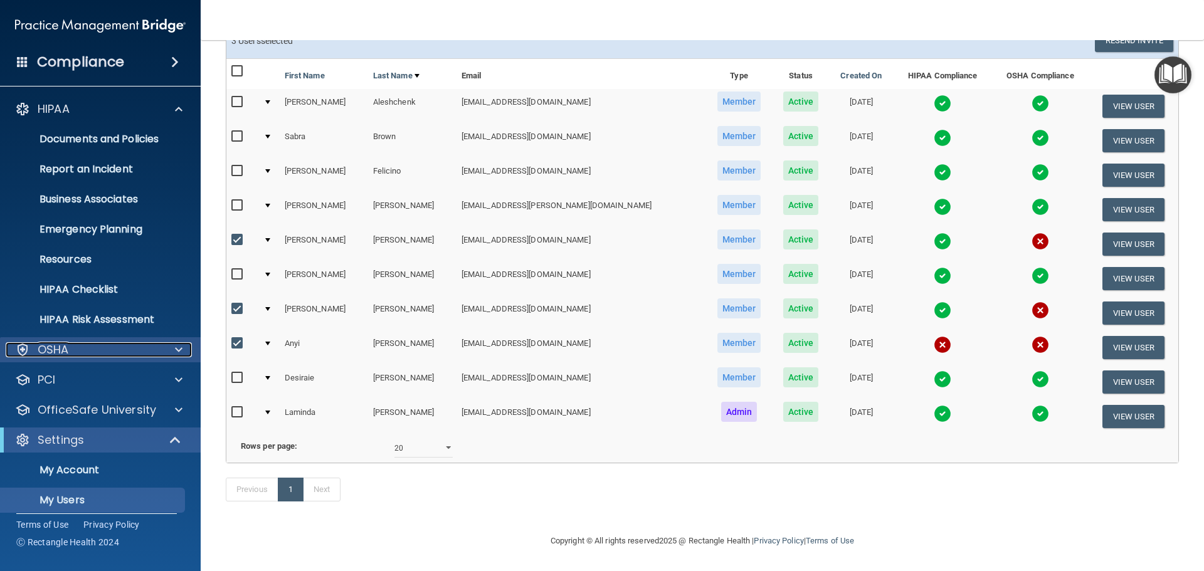
click at [178, 353] on span at bounding box center [179, 349] width 8 height 15
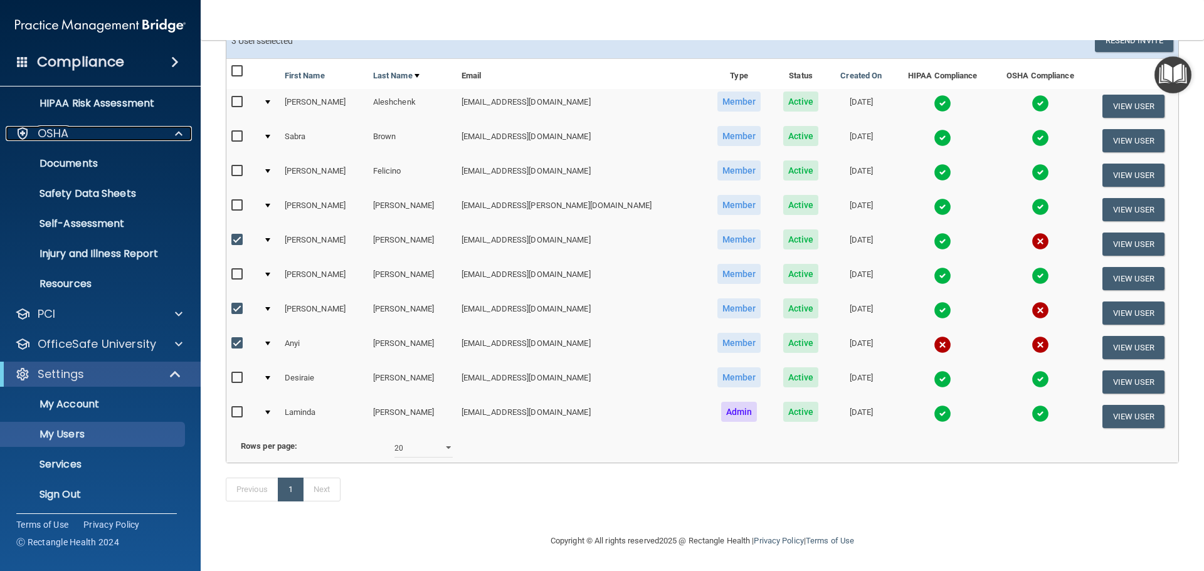
scroll to position [220, 0]
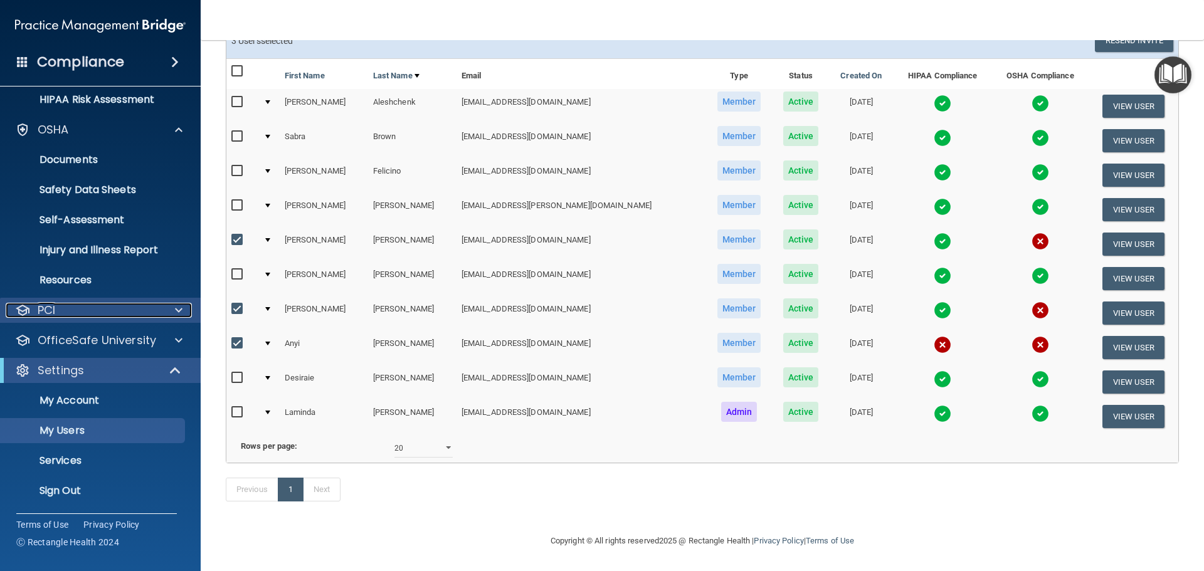
click at [184, 312] on div at bounding box center [176, 310] width 31 height 15
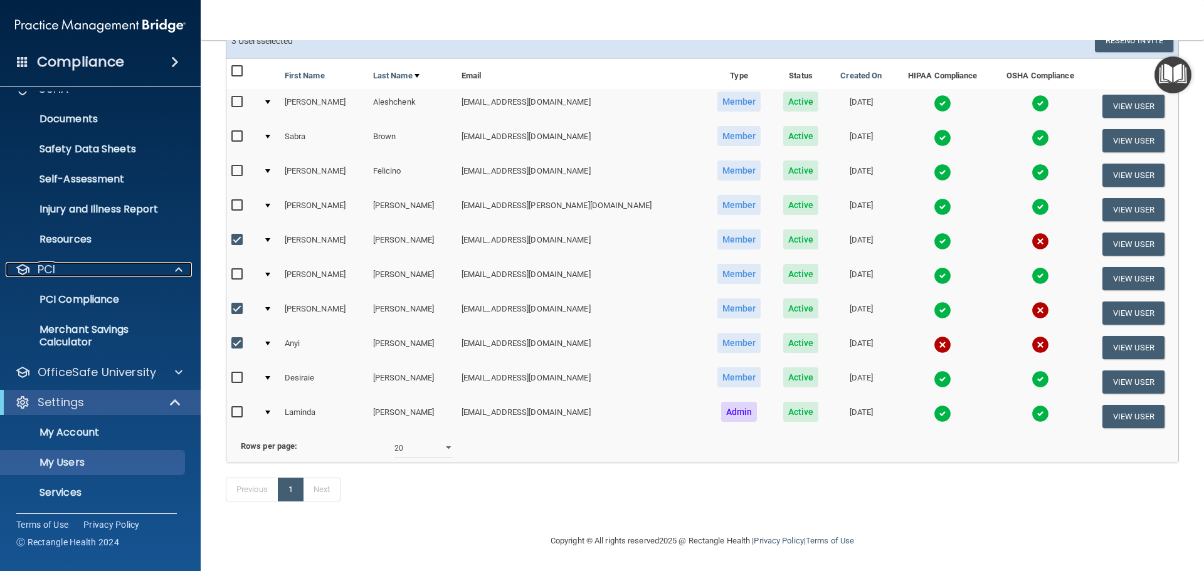
scroll to position [283, 0]
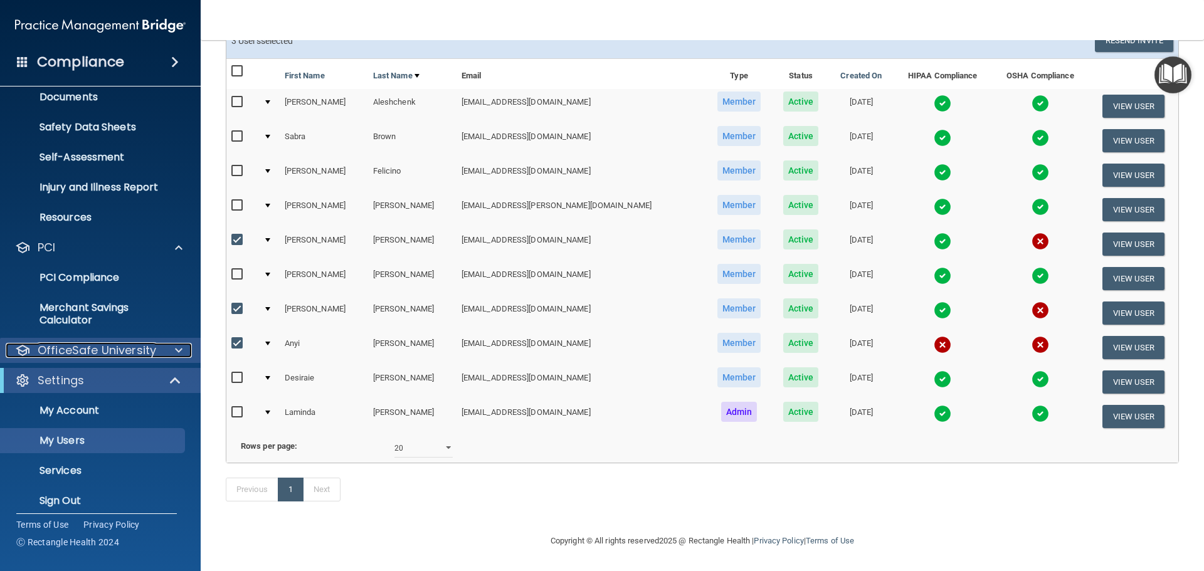
click at [175, 353] on span at bounding box center [179, 350] width 8 height 15
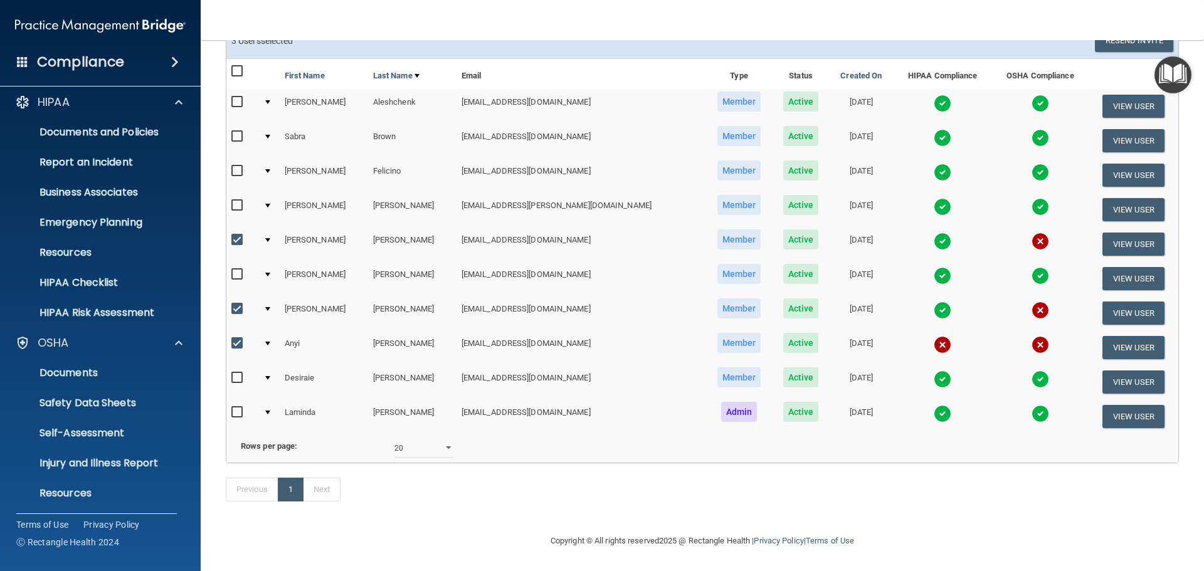
scroll to position [0, 0]
